Goal: Use online tool/utility: Utilize a website feature to perform a specific function

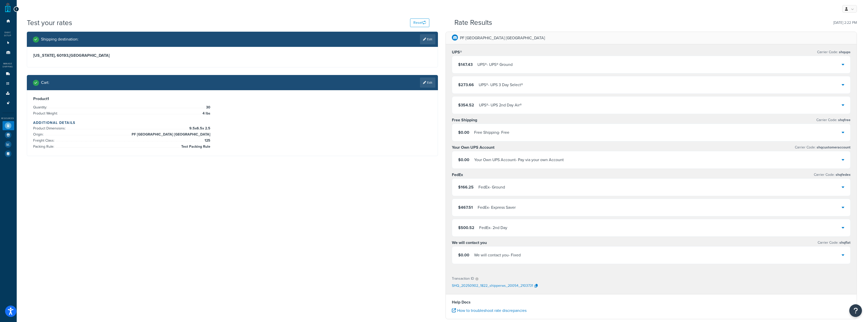
click at [216, 200] on div "Shipping destination : Edit Illinois, 60193 , United States Cart : Edit Product…" at bounding box center [441, 223] width 837 height 383
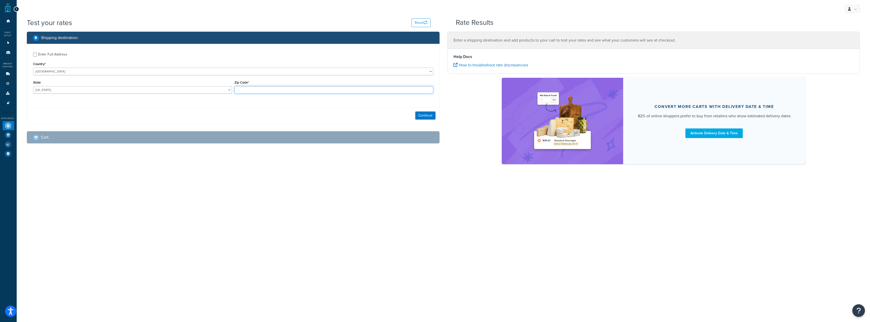
click at [284, 90] on input "Zip Code*" at bounding box center [334, 90] width 199 height 8
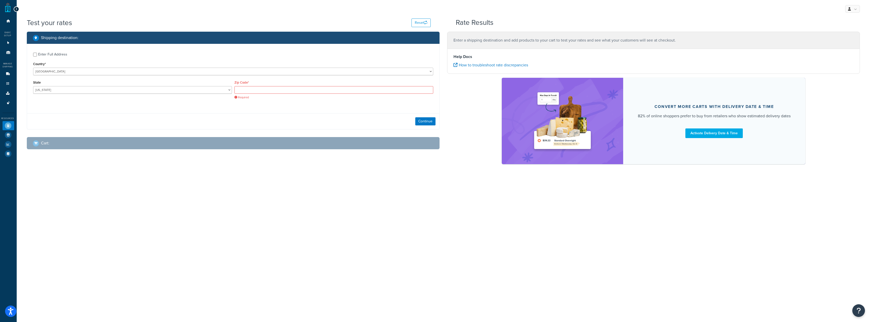
click at [382, 118] on div "Continue" at bounding box center [233, 121] width 412 height 16
click at [318, 85] on div "Zip Code* Required" at bounding box center [334, 89] width 199 height 20
click at [319, 88] on input "Zip Code*" at bounding box center [334, 90] width 199 height 8
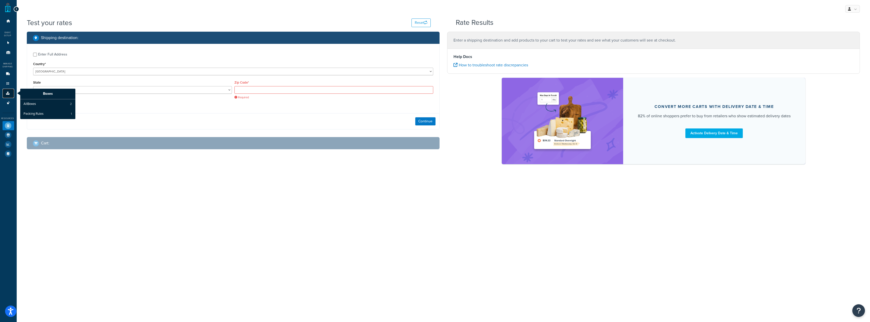
click at [9, 90] on link "Boxes" at bounding box center [9, 93] width 12 height 9
